Goal: Information Seeking & Learning: Check status

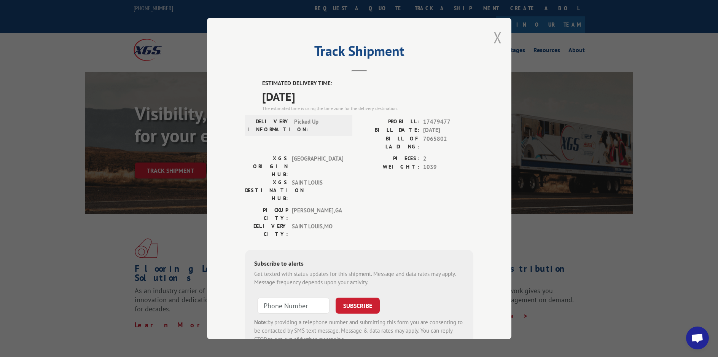
click at [494, 37] on button "Close modal" at bounding box center [497, 37] width 8 height 20
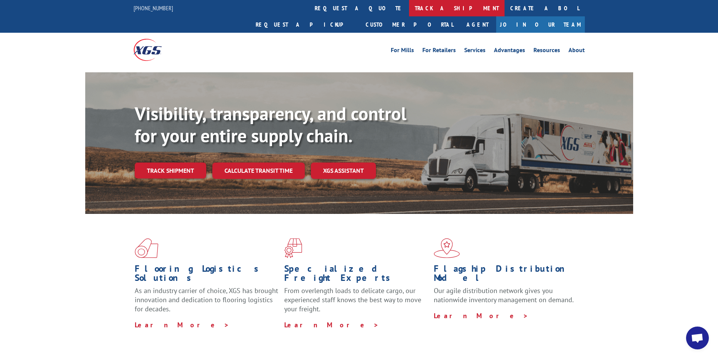
click at [409, 7] on link "track a shipment" at bounding box center [456, 8] width 95 height 16
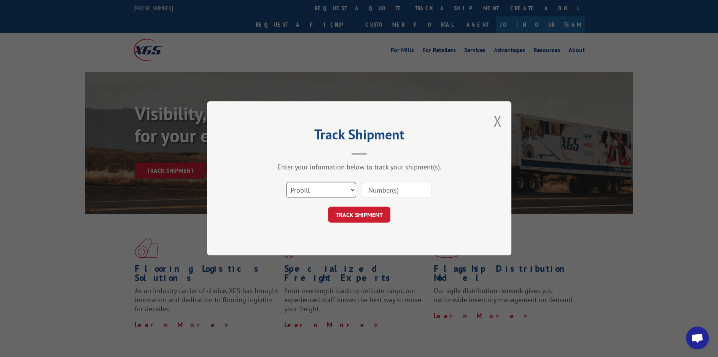
click at [353, 190] on select "Select category... Probill BOL PO" at bounding box center [321, 190] width 70 height 16
select select "bol"
click at [286, 182] on select "Select category... Probill BOL PO" at bounding box center [321, 190] width 70 height 16
click at [372, 184] on input at bounding box center [397, 190] width 70 height 16
paste input "7065802"
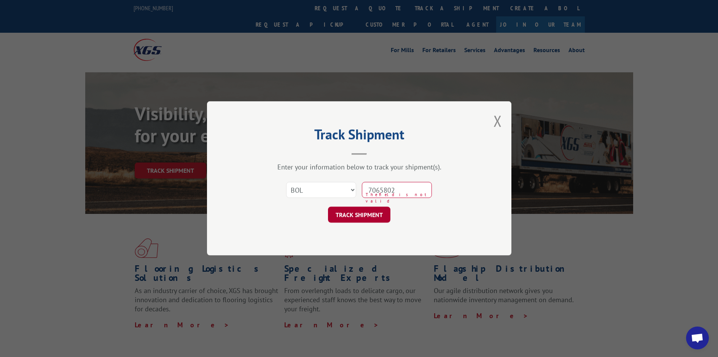
click at [357, 217] on button "TRACK SHIPMENT" at bounding box center [359, 215] width 62 height 16
click at [416, 190] on input "7065802" at bounding box center [397, 190] width 70 height 16
type input "7"
click at [442, 232] on div "Track Shipment Enter your information below to track your shipment(s). Select c…" at bounding box center [359, 178] width 304 height 154
paste input "7065802"
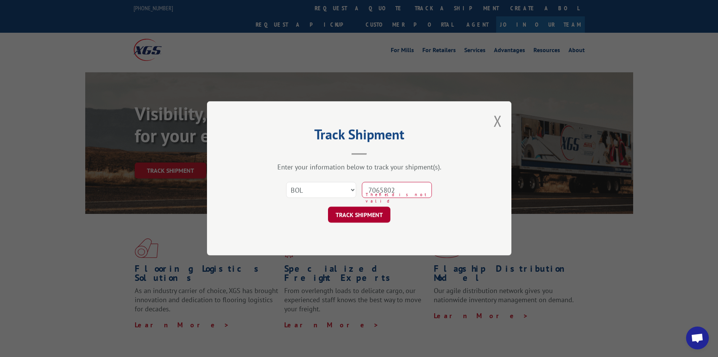
click at [352, 218] on button "TRACK SHIPMENT" at bounding box center [359, 215] width 62 height 16
type input "7"
type input "7065802"
click at [356, 211] on button "TRACK SHIPMENT" at bounding box center [359, 215] width 62 height 16
